Goal: Navigation & Orientation: Understand site structure

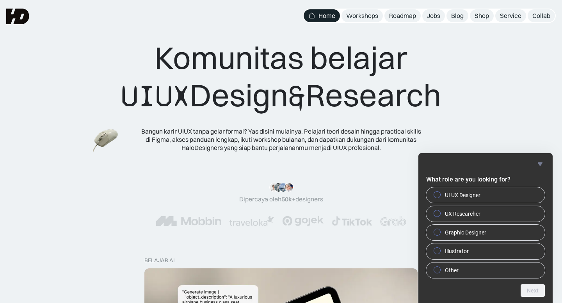
click at [546, 161] on div "What role are you looking for? UI UX Designer UX Researcher Graphic Designer Il…" at bounding box center [485, 228] width 134 height 150
click at [539, 162] on icon "Hide survey" at bounding box center [539, 164] width 5 height 4
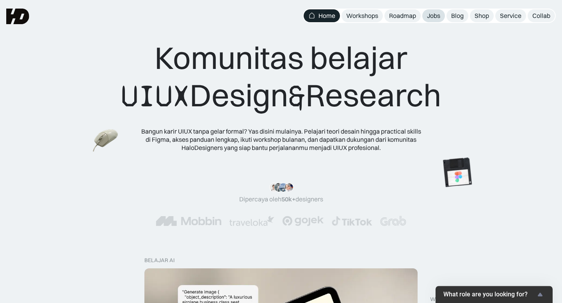
click at [436, 16] on div "Jobs" at bounding box center [433, 16] width 13 height 8
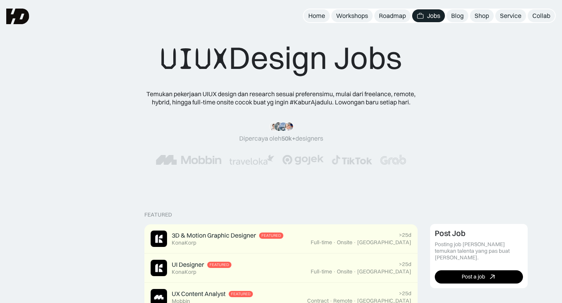
click at [458, 22] on nav "Home Workshops Roadmap Jobs Blog Shop Service Collab" at bounding box center [429, 16] width 253 height 14
click at [457, 17] on div "Blog" at bounding box center [457, 16] width 12 height 8
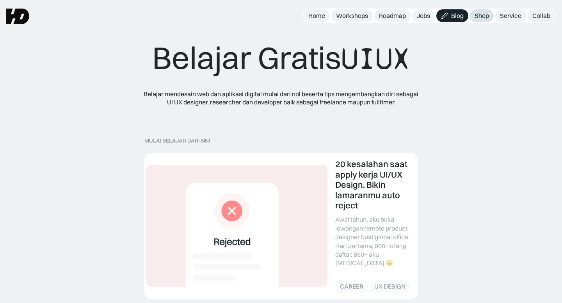
click at [481, 19] on div "Shop" at bounding box center [481, 16] width 14 height 8
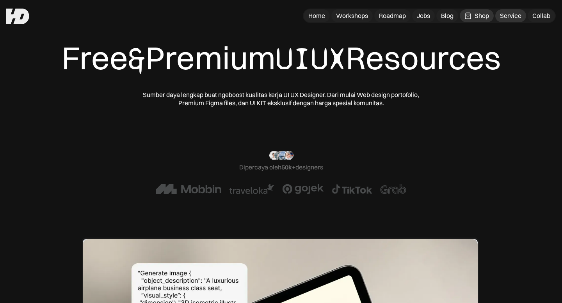
click at [505, 18] on div "Service" at bounding box center [510, 16] width 21 height 8
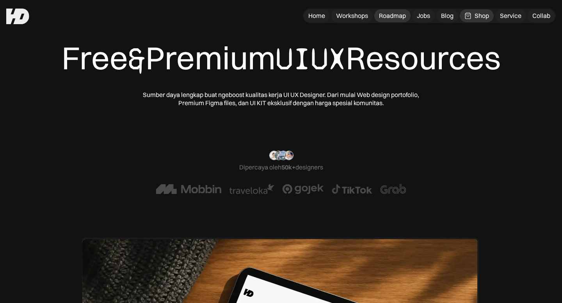
click at [390, 14] on div "Roadmap" at bounding box center [392, 16] width 27 height 8
